Goal: Submit feedback/report problem

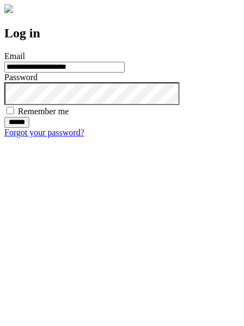
click at [29, 128] on input "******" at bounding box center [16, 122] width 25 height 11
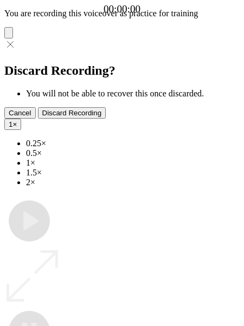
type input "**********"
